Goal: Task Accomplishment & Management: Manage account settings

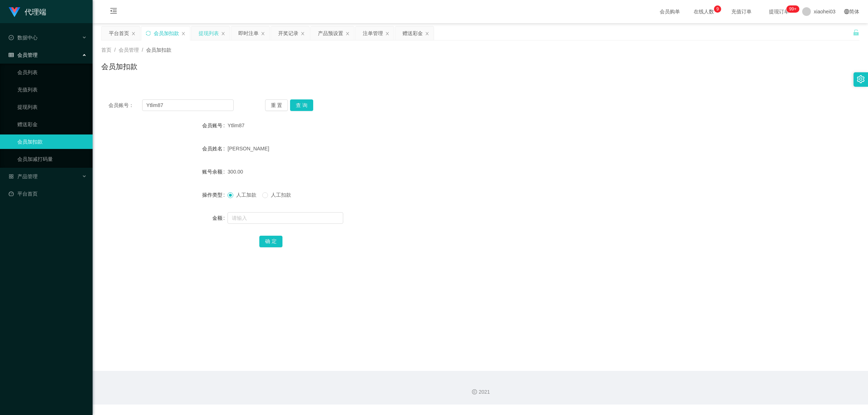
click at [207, 35] on div "提现列表" at bounding box center [208, 33] width 20 height 14
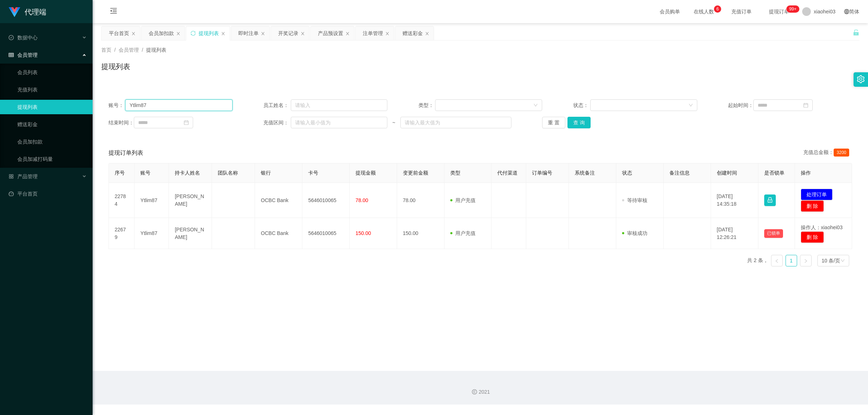
click at [174, 106] on input "Ytlim87" at bounding box center [178, 105] width 107 height 12
click at [575, 125] on button "查 询" at bounding box center [578, 123] width 23 height 12
drag, startPoint x: 154, startPoint y: 107, endPoint x: 91, endPoint y: 105, distance: 62.9
click at [91, 105] on section "代理端 数据中心 会员管理 会员列表 充值列表 提现列表 赠送彩金 会员加扣款 会员加减打码量 产品管理 开奖记录 注单管理 产品列表 即时注单 产品预设置 …" at bounding box center [434, 202] width 868 height 404
click at [581, 120] on button "查 询" at bounding box center [578, 123] width 23 height 12
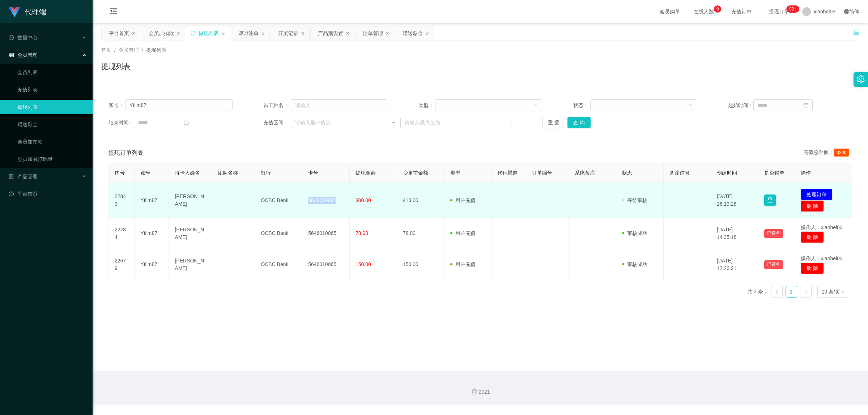
drag, startPoint x: 308, startPoint y: 199, endPoint x: 343, endPoint y: 202, distance: 35.9
click at [343, 202] on td "5646010065" at bounding box center [325, 200] width 47 height 35
copy td "5646010065"
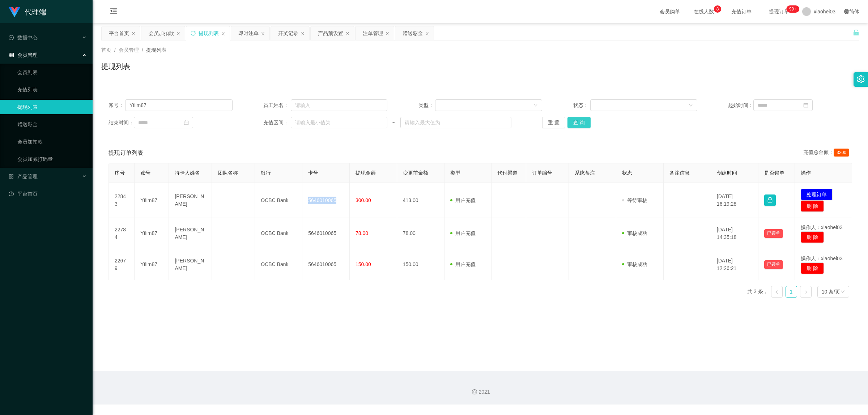
click at [584, 120] on button "查 询" at bounding box center [578, 123] width 23 height 12
click at [542, 78] on div "提现列表" at bounding box center [480, 69] width 758 height 17
click at [192, 105] on input "Ytlim87" at bounding box center [178, 105] width 107 height 12
click at [575, 123] on button "查 询" at bounding box center [578, 123] width 23 height 12
